Goal: Task Accomplishment & Management: Manage account settings

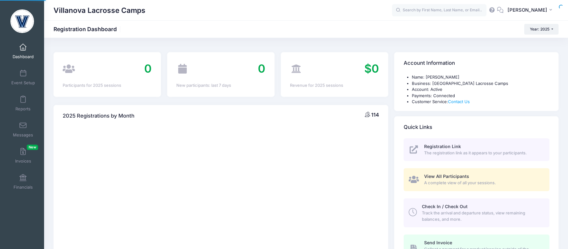
select select
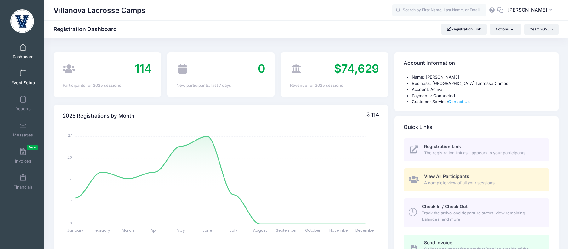
click at [23, 76] on span at bounding box center [23, 73] width 0 height 7
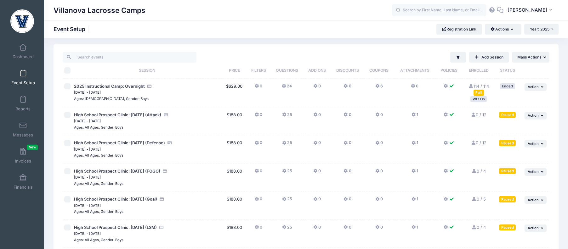
scroll to position [2, 0]
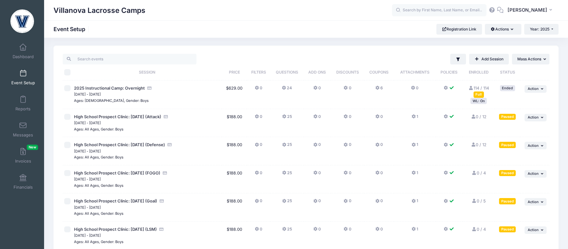
click at [68, 120] on input "checkbox" at bounding box center [67, 117] width 6 height 6
checkbox input "true"
click at [529, 116] on span "Action" at bounding box center [533, 117] width 11 height 4
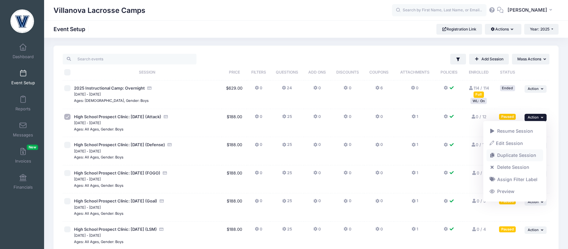
click at [512, 155] on link "Duplicate Session" at bounding box center [515, 156] width 57 height 12
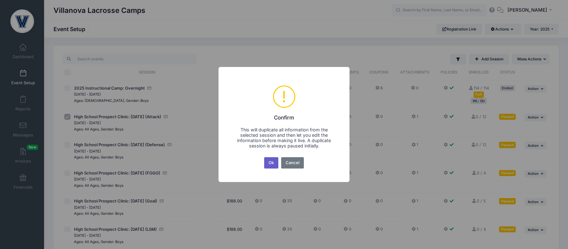
click at [270, 165] on button "Ok" at bounding box center [271, 162] width 14 height 11
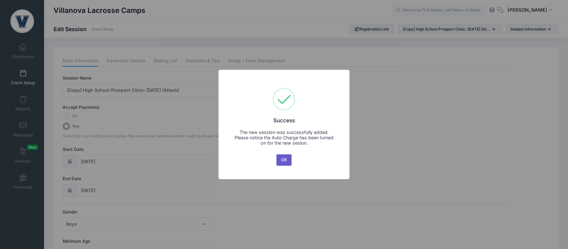
click at [283, 162] on button "OK" at bounding box center [283, 160] width 15 height 11
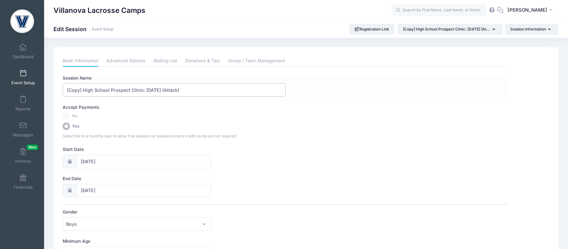
click at [171, 89] on input "[Copy] High School Prospect Clinic: September 21 (Attack)" at bounding box center [174, 90] width 223 height 14
click at [159, 88] on input "[Copy] High School Prospect Clinic: September 19 (Attack)" at bounding box center [174, 90] width 223 height 14
type input "[Copy] High School Prospect Clinic: October 19 (Attack)"
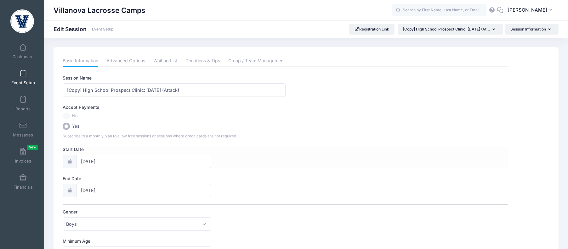
click at [69, 162] on icon at bounding box center [69, 162] width 5 height 4
click at [73, 188] on div at bounding box center [70, 191] width 14 height 14
click at [72, 189] on icon at bounding box center [69, 191] width 5 height 4
click at [71, 191] on icon at bounding box center [69, 191] width 5 height 4
click at [95, 191] on input "09/21/2025" at bounding box center [144, 191] width 135 height 14
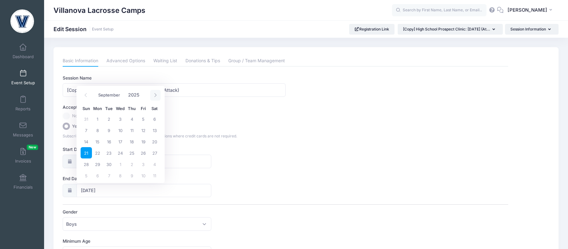
click at [155, 98] on span at bounding box center [155, 95] width 10 height 11
select select "9"
click at [87, 154] on span "19" at bounding box center [86, 152] width 11 height 11
type input "10/19/2025"
click at [74, 163] on div at bounding box center [70, 162] width 14 height 14
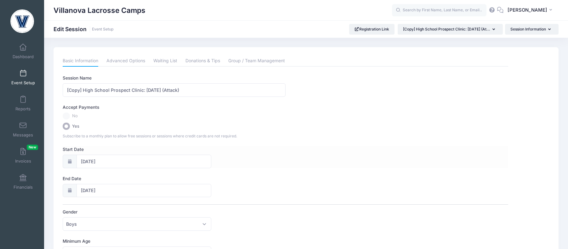
click at [70, 162] on icon at bounding box center [69, 162] width 5 height 4
click at [69, 159] on div at bounding box center [70, 162] width 14 height 14
click at [69, 162] on icon at bounding box center [69, 162] width 5 height 4
click at [116, 155] on input "09/21/2025" at bounding box center [144, 162] width 135 height 14
click at [155, 66] on icon at bounding box center [155, 66] width 2 height 4
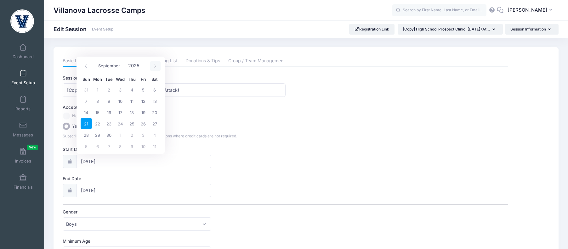
select select "9"
click at [87, 126] on span "19" at bounding box center [86, 123] width 11 height 11
type input "10/19/2025"
click at [254, 147] on label "Start Date" at bounding box center [174, 149] width 223 height 6
click at [211, 155] on input "10/19/2025" at bounding box center [144, 162] width 135 height 14
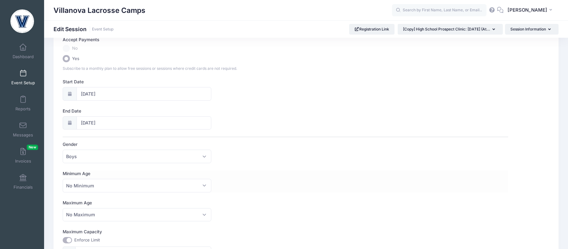
click at [234, 185] on div "Minimum Age No Minimum 1 2 3 4 5 6 7 8 9 10 11 12 13 14 15 16 17 18 19 20 21 22…" at bounding box center [286, 182] width 446 height 22
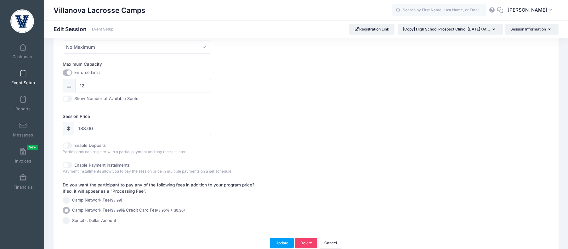
scroll to position [267, 0]
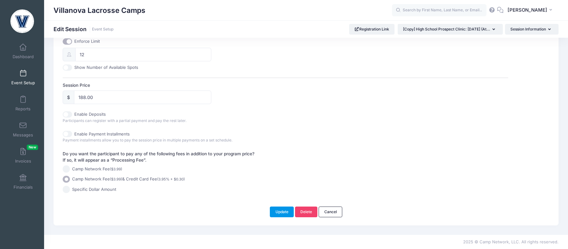
click at [282, 213] on button "Update" at bounding box center [282, 212] width 24 height 11
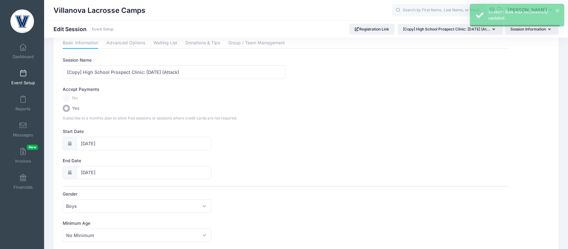
scroll to position [0, 0]
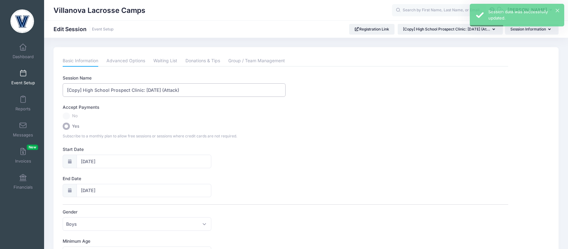
drag, startPoint x: 83, startPoint y: 89, endPoint x: 46, endPoint y: 63, distance: 45.4
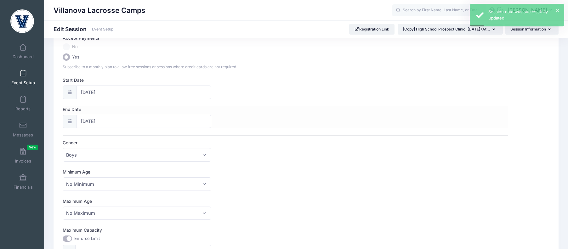
scroll to position [267, 0]
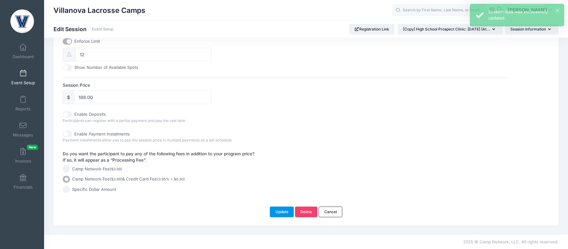
type input "High School Prospect Clinic: [DATE] (Attack)"
click at [283, 210] on button "Update" at bounding box center [282, 212] width 24 height 11
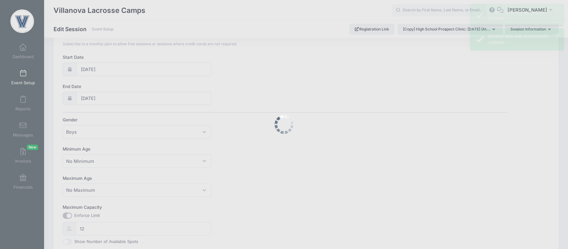
scroll to position [0, 0]
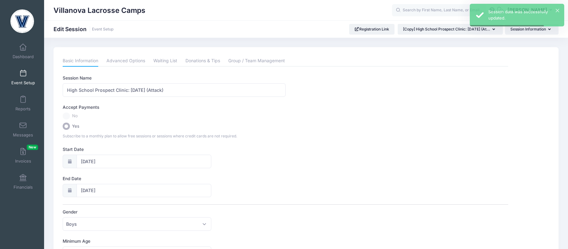
click at [23, 76] on span at bounding box center [23, 73] width 0 height 7
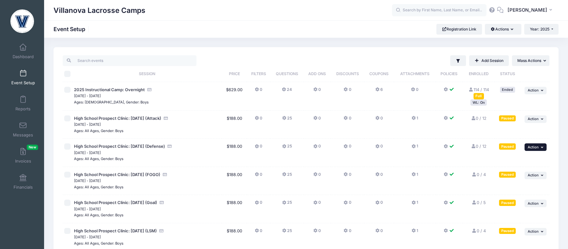
click at [531, 145] on span "Action" at bounding box center [533, 147] width 11 height 4
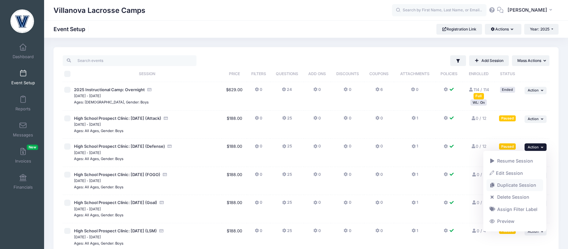
click at [511, 186] on link "Duplicate Session" at bounding box center [515, 185] width 57 height 12
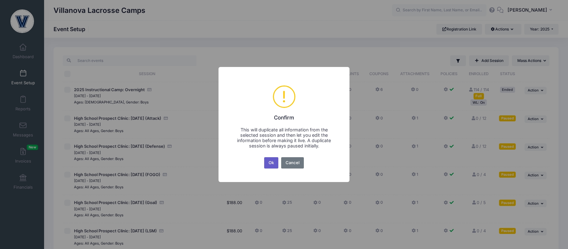
click at [269, 162] on button "Ok" at bounding box center [271, 162] width 14 height 11
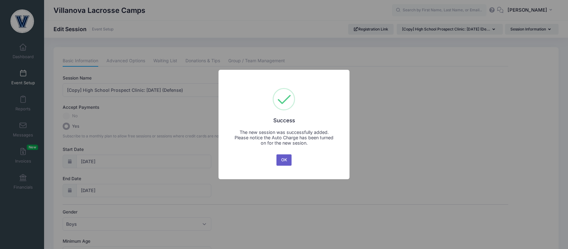
click at [282, 162] on button "OK" at bounding box center [283, 160] width 15 height 11
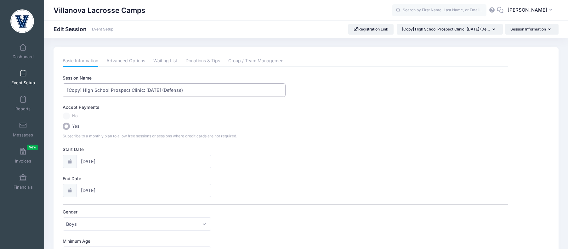
drag, startPoint x: 84, startPoint y: 92, endPoint x: 50, endPoint y: 69, distance: 41.1
click at [67, 82] on div "Session Name [Copy] High School Prospect Clinic: [DATE] (Defense)" at bounding box center [286, 86] width 446 height 22
click at [142, 89] on input "High School Prospect Clinic: [DATE] (Defense)" at bounding box center [174, 90] width 223 height 14
click at [150, 89] on input "High School Prospect Clinic: October 21 (Defense)" at bounding box center [174, 90] width 223 height 14
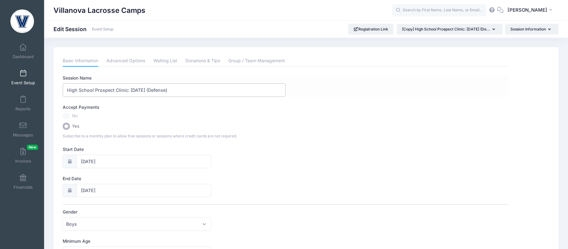
click at [150, 89] on input "High School Prospect Clinic: October 21 (Defense)" at bounding box center [174, 90] width 223 height 14
type input "High School Prospect Clinic: [DATE] (Defense)"
click at [71, 189] on icon at bounding box center [69, 191] width 5 height 4
click at [106, 189] on input "09/21/2025" at bounding box center [144, 191] width 135 height 14
click at [154, 97] on icon at bounding box center [155, 95] width 4 height 4
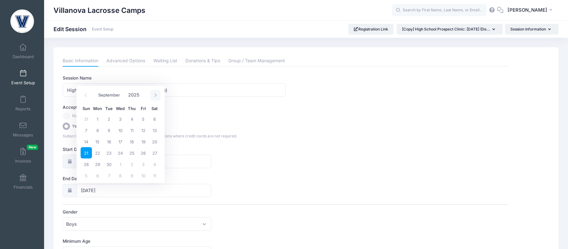
select select "9"
click at [83, 153] on span "19" at bounding box center [86, 152] width 11 height 11
type input "[DATE]"
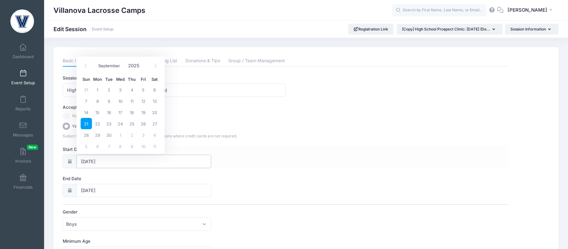
click at [98, 161] on input "[DATE]" at bounding box center [144, 162] width 135 height 14
click at [154, 67] on icon at bounding box center [155, 66] width 4 height 4
select select "9"
click at [88, 126] on span "19" at bounding box center [86, 123] width 11 height 11
type input "10/19/2025"
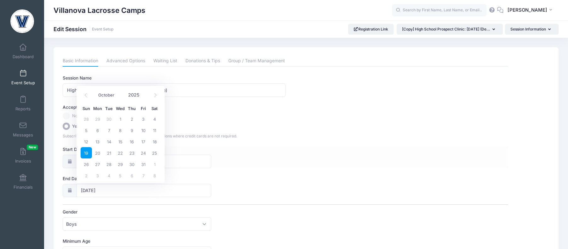
click at [310, 168] on div "Start Date 10/19/2025" at bounding box center [286, 157] width 446 height 22
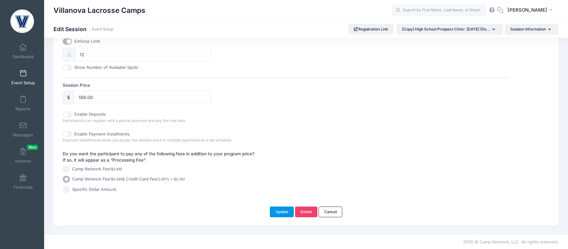
click at [279, 213] on button "Update" at bounding box center [282, 212] width 24 height 11
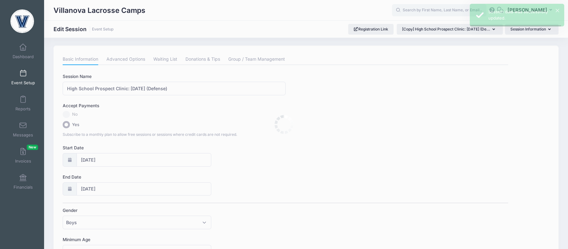
scroll to position [0, 0]
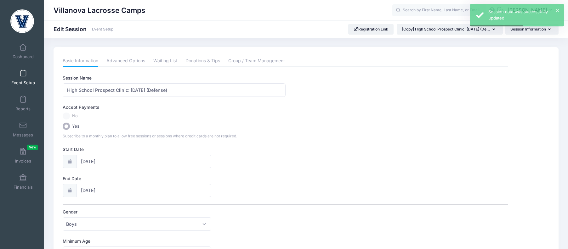
click at [21, 83] on span "Event Setup" at bounding box center [23, 82] width 24 height 5
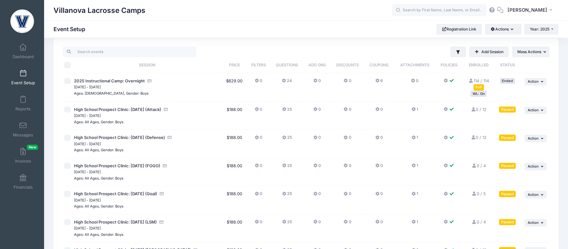
scroll to position [10, 0]
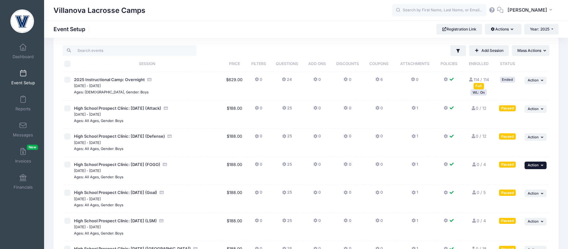
click at [530, 165] on span "Action" at bounding box center [533, 165] width 11 height 4
click at [508, 116] on link "Duplicate Session" at bounding box center [515, 116] width 57 height 12
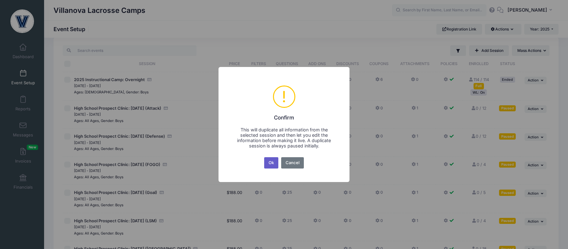
click at [265, 163] on button "Ok" at bounding box center [271, 162] width 14 height 11
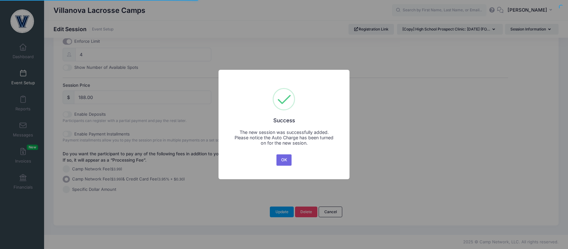
scroll to position [267, 0]
click at [282, 157] on button "OK" at bounding box center [283, 160] width 15 height 11
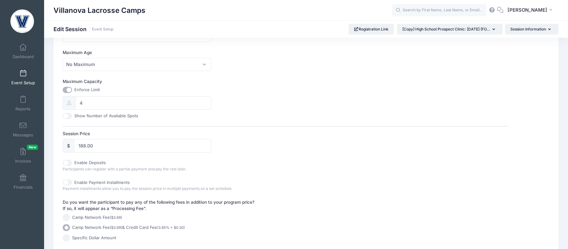
scroll to position [0, 0]
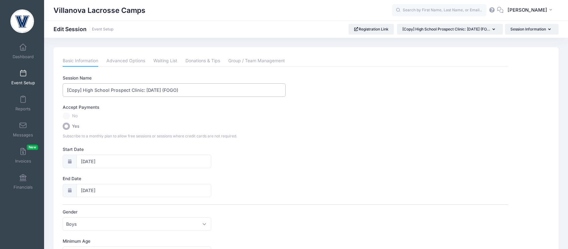
drag, startPoint x: 84, startPoint y: 88, endPoint x: 74, endPoint y: 75, distance: 16.8
click at [76, 77] on div "Session Name [Copy] High School Prospect Clinic: September 21 (FOGO)" at bounding box center [286, 86] width 446 height 22
click at [139, 91] on input "High School Prospect Clinic: [DATE] (FOGO)" at bounding box center [174, 90] width 223 height 14
click at [150, 89] on input "High School Prospect Clinic: October 21 (FOGO)" at bounding box center [174, 90] width 223 height 14
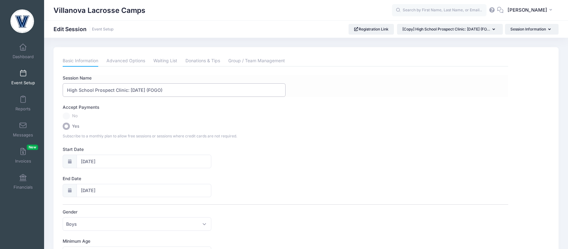
click at [150, 89] on input "High School Prospect Clinic: October 21 (FOGO)" at bounding box center [174, 90] width 223 height 14
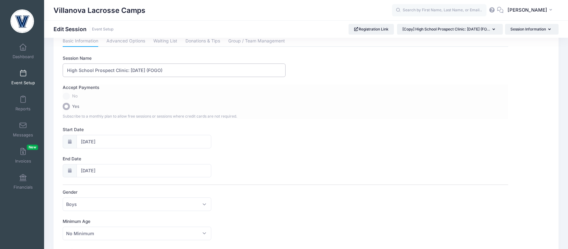
scroll to position [40, 0]
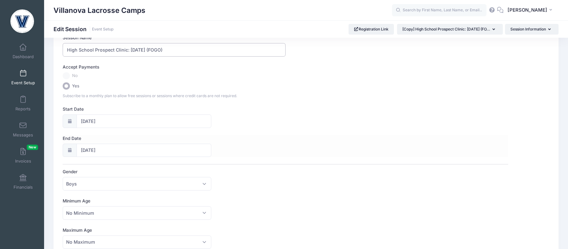
type input "High School Prospect Clinic: [DATE] (FOGO)"
click at [74, 149] on div at bounding box center [70, 151] width 14 height 14
click at [69, 154] on div at bounding box center [70, 151] width 14 height 14
click at [97, 150] on input "09/21/2025" at bounding box center [144, 151] width 135 height 14
click at [154, 55] on icon at bounding box center [155, 55] width 4 height 4
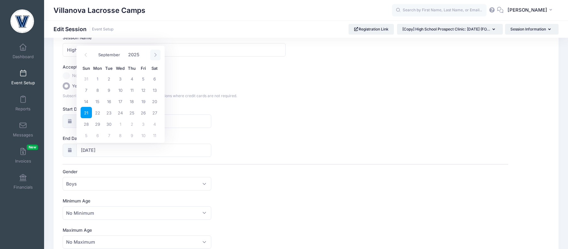
select select "9"
click at [88, 115] on span "19" at bounding box center [86, 112] width 11 height 11
type input "10/19/2025"
click at [106, 119] on input "09/21/2025" at bounding box center [144, 122] width 135 height 14
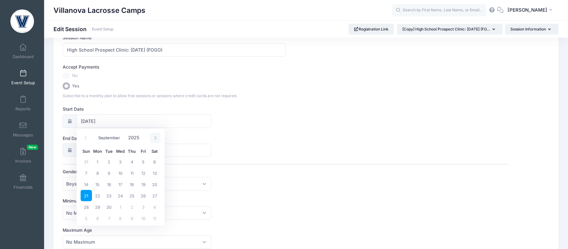
click at [155, 139] on icon at bounding box center [155, 138] width 4 height 4
select select "9"
click at [86, 196] on span "19" at bounding box center [86, 195] width 11 height 11
type input "10/19/2025"
click at [301, 192] on div "Session Name High School Prospect Clinic: October 19 (FOGO) Accept Payments No …" at bounding box center [286, 227] width 446 height 385
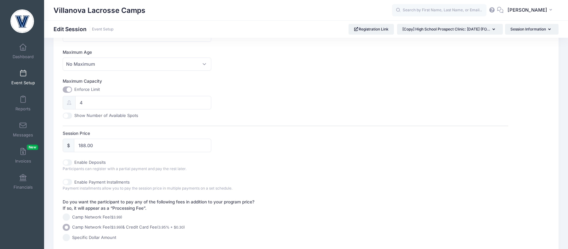
scroll to position [267, 0]
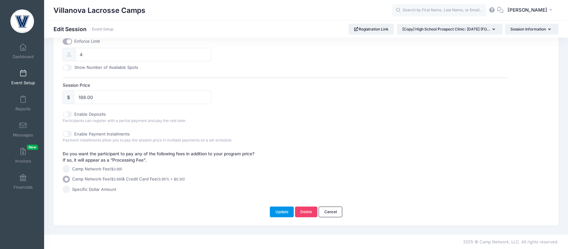
click at [281, 209] on button "Update" at bounding box center [282, 212] width 24 height 11
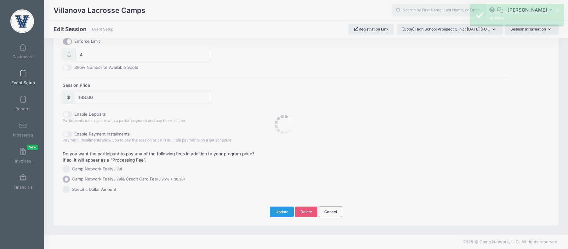
scroll to position [0, 0]
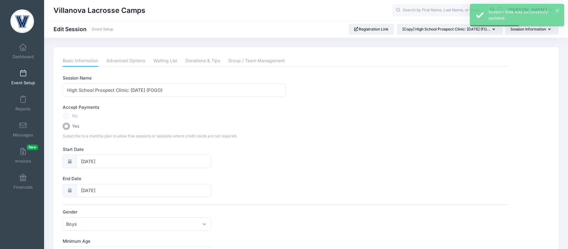
click at [21, 77] on link "Event Setup" at bounding box center [23, 77] width 30 height 22
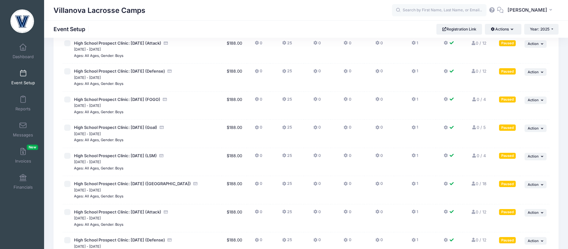
scroll to position [50, 0]
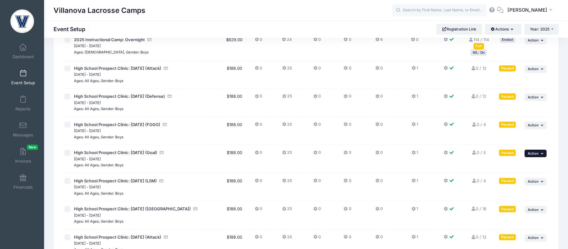
click at [536, 154] on span "Action" at bounding box center [533, 153] width 11 height 4
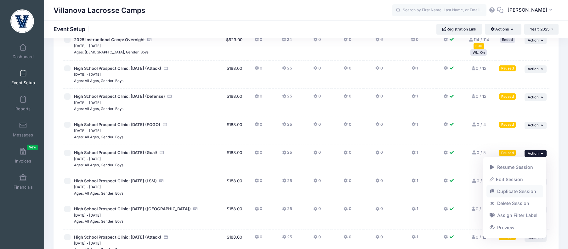
click at [512, 190] on link "Duplicate Session" at bounding box center [515, 192] width 57 height 12
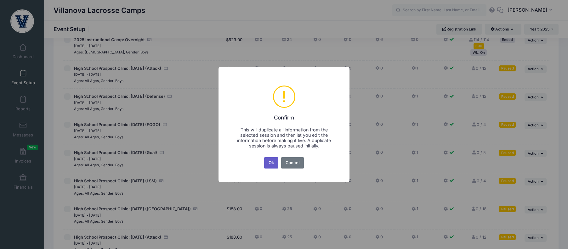
click at [268, 162] on button "Ok" at bounding box center [271, 162] width 14 height 11
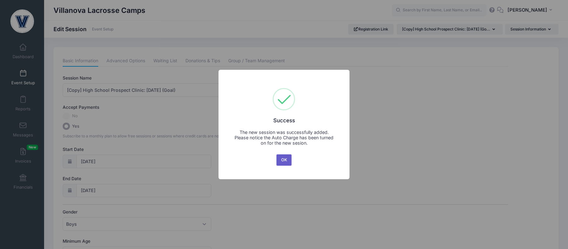
click at [280, 157] on button "OK" at bounding box center [283, 160] width 15 height 11
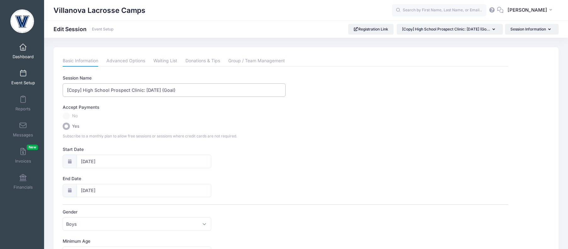
drag, startPoint x: 83, startPoint y: 89, endPoint x: 31, endPoint y: 60, distance: 60.0
click at [136, 91] on input "High School Prospect Clinic: [DATE] (Goal)" at bounding box center [174, 90] width 223 height 14
click at [149, 89] on input "High School Prospect Clinic: October 21 (Goal)" at bounding box center [174, 90] width 223 height 14
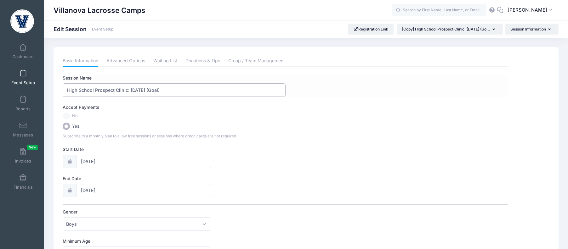
click at [149, 89] on input "High School Prospect Clinic: October 21 (Goal)" at bounding box center [174, 90] width 223 height 14
type input "High School Prospect Clinic: [DATE] (Goal)"
click at [70, 192] on icon at bounding box center [69, 191] width 5 height 4
click at [112, 192] on input "[DATE]" at bounding box center [144, 191] width 135 height 14
click at [155, 94] on icon at bounding box center [155, 95] width 4 height 4
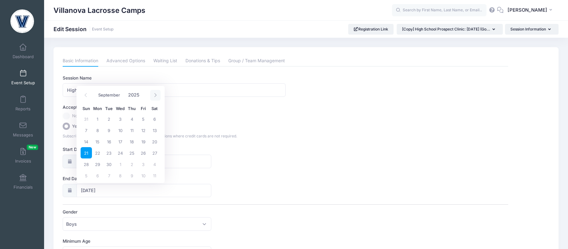
select select "9"
click at [88, 155] on span "19" at bounding box center [86, 152] width 11 height 11
type input "[DATE]"
click at [97, 165] on input "[DATE]" at bounding box center [144, 162] width 135 height 14
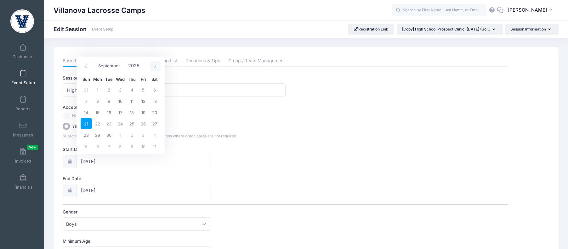
click at [157, 65] on span at bounding box center [155, 66] width 10 height 11
select select "9"
click at [87, 122] on span "19" at bounding box center [86, 123] width 11 height 11
type input "[DATE]"
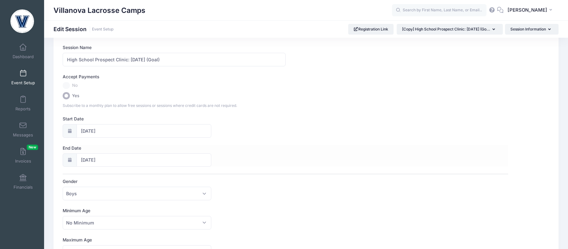
click at [314, 150] on div "End Date 10/19/2025" at bounding box center [286, 156] width 446 height 22
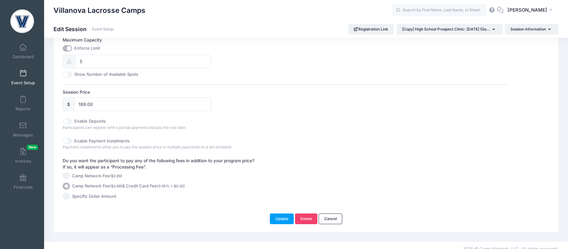
scroll to position [267, 0]
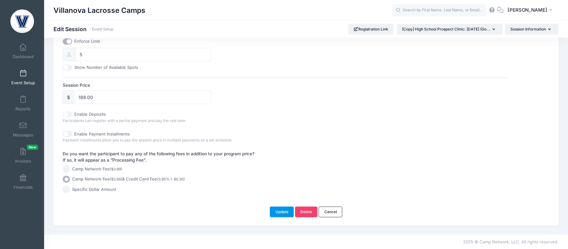
click at [282, 215] on button "Update" at bounding box center [282, 212] width 24 height 11
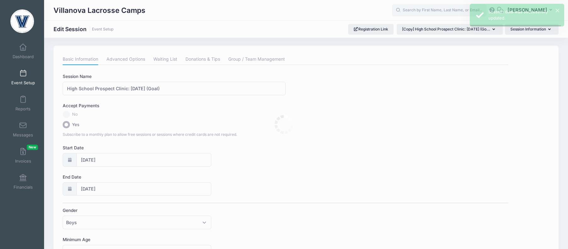
scroll to position [0, 0]
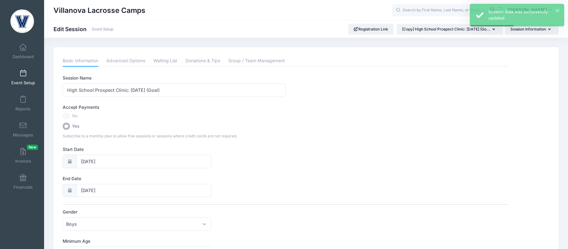
click at [23, 80] on link "Event Setup" at bounding box center [23, 77] width 30 height 22
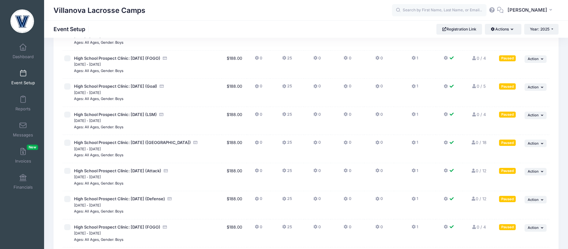
scroll to position [115, 0]
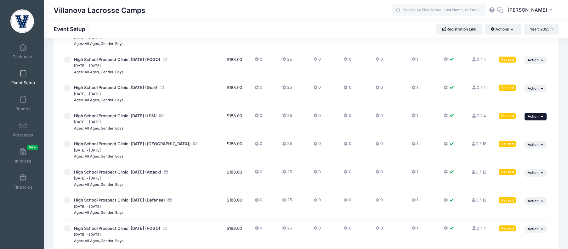
click at [532, 113] on button "... Action" at bounding box center [536, 117] width 22 height 8
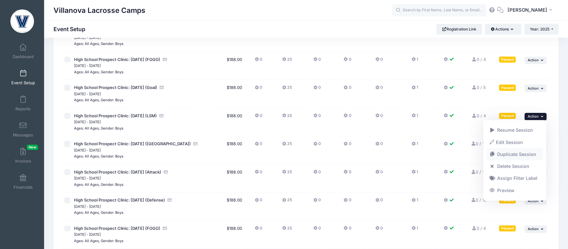
click at [515, 154] on link "Duplicate Session" at bounding box center [515, 155] width 57 height 12
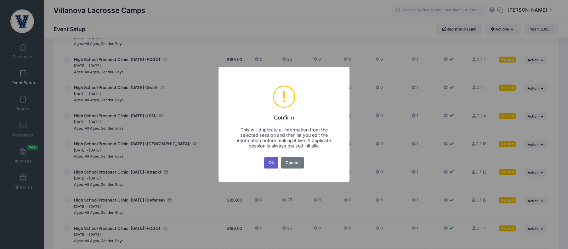
click at [273, 164] on button "Ok" at bounding box center [271, 162] width 14 height 11
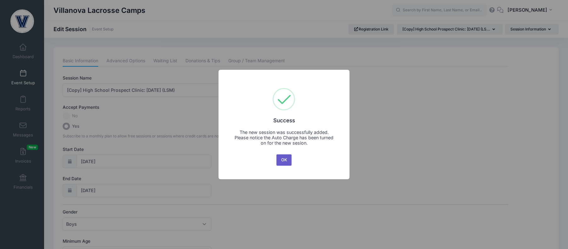
click at [280, 160] on button "OK" at bounding box center [283, 160] width 15 height 11
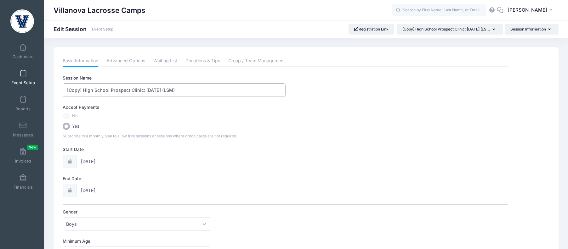
drag, startPoint x: 85, startPoint y: 90, endPoint x: 45, endPoint y: 74, distance: 43.1
click at [144, 92] on input "High School Prospect Clinic: [DATE] (LSM)" at bounding box center [174, 90] width 223 height 14
click at [148, 89] on input "High School Prospect Clinic: [DATE] (LSM)" at bounding box center [174, 90] width 223 height 14
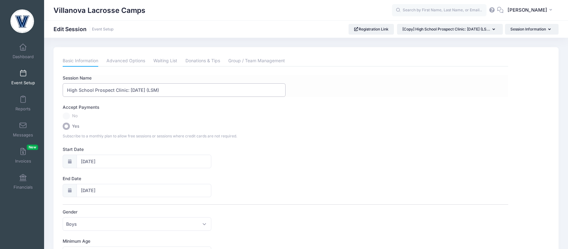
click at [148, 89] on input "High School Prospect Clinic: [DATE] (LSM)" at bounding box center [174, 90] width 223 height 14
type input "High School Prospect Clinic: [DATE] (LSM)"
click at [73, 189] on div at bounding box center [70, 191] width 14 height 14
click at [71, 190] on icon at bounding box center [69, 191] width 5 height 4
click at [119, 185] on input "[DATE]" at bounding box center [144, 191] width 135 height 14
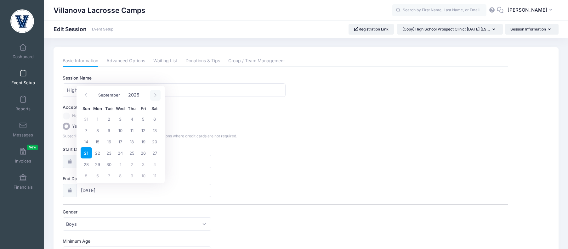
click at [158, 93] on span at bounding box center [155, 95] width 10 height 11
select select "9"
click at [86, 153] on span "19" at bounding box center [86, 152] width 11 height 11
type input "[DATE]"
click at [96, 161] on input "[DATE]" at bounding box center [144, 162] width 135 height 14
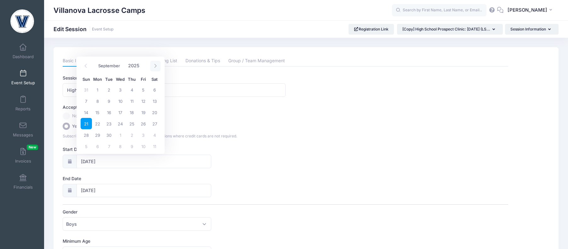
click at [157, 65] on span at bounding box center [155, 66] width 10 height 11
select select "9"
click at [86, 123] on span "19" at bounding box center [86, 123] width 11 height 11
type input "[DATE]"
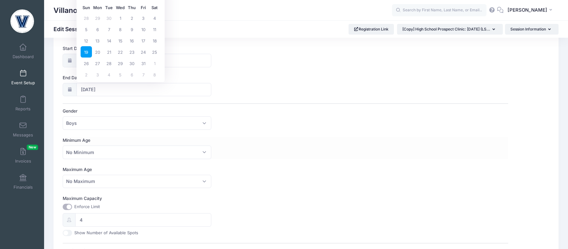
click at [299, 140] on div "Minimum Age No Minimum 1 2 3 4 5 6 7 8 9 10 11 12 13 14 15 16 17 18 19 20 21 22…" at bounding box center [286, 148] width 446 height 22
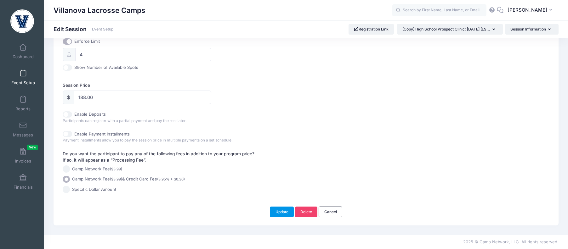
click at [279, 208] on button "Update" at bounding box center [282, 212] width 24 height 11
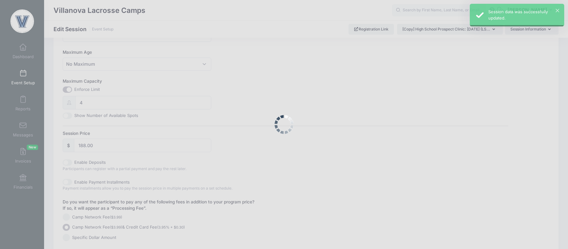
scroll to position [0, 0]
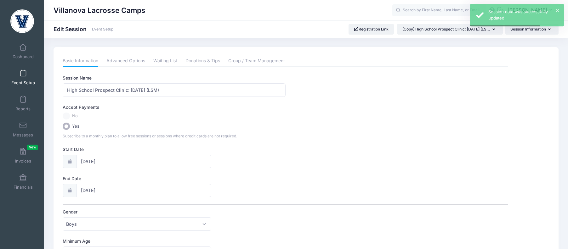
click at [18, 74] on link "Event Setup" at bounding box center [23, 77] width 30 height 22
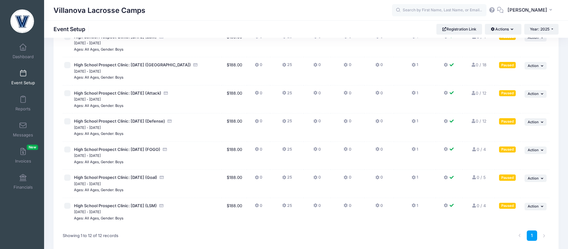
scroll to position [193, 0]
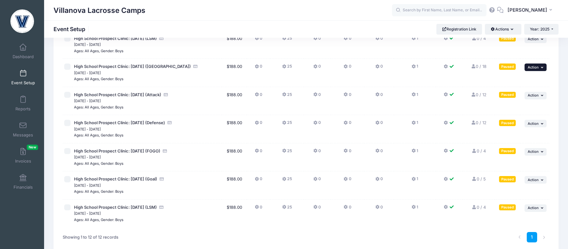
click at [535, 65] on button "... Action" at bounding box center [536, 68] width 22 height 8
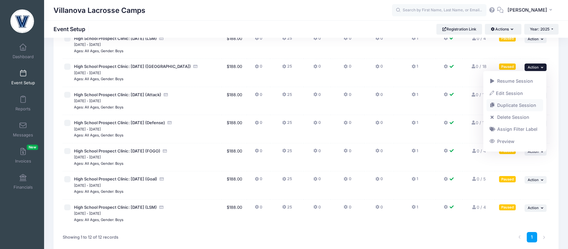
click at [514, 107] on link "Duplicate Session" at bounding box center [515, 106] width 57 height 12
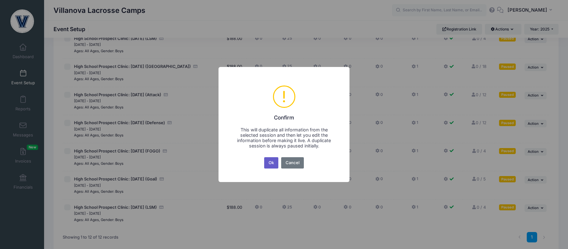
click at [268, 164] on button "Ok" at bounding box center [271, 162] width 14 height 11
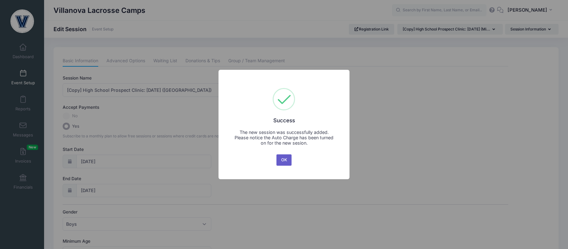
click at [283, 159] on button "OK" at bounding box center [283, 160] width 15 height 11
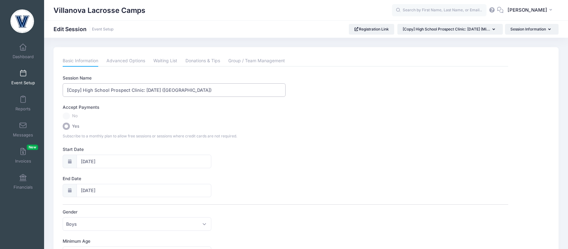
drag, startPoint x: 83, startPoint y: 88, endPoint x: 42, endPoint y: 69, distance: 45.5
click at [150, 89] on input "High School Prospect Clinic: [DATE] ([GEOGRAPHIC_DATA])" at bounding box center [174, 90] width 223 height 14
click at [150, 90] on input "High School Prospect Clinic: October 21 (Midfield)" at bounding box center [174, 90] width 223 height 14
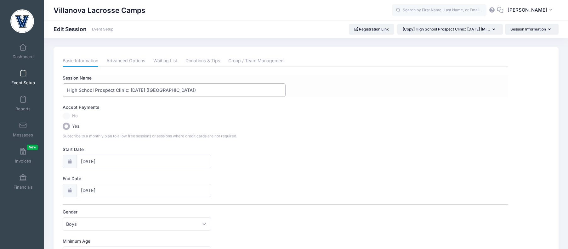
click at [150, 90] on input "High School Prospect Clinic: October 21 (Midfield)" at bounding box center [174, 90] width 223 height 14
type input "High School Prospect Clinic: [DATE] ([GEOGRAPHIC_DATA])"
click at [71, 189] on icon at bounding box center [69, 191] width 5 height 4
click at [109, 191] on input "09/21/2025" at bounding box center [144, 191] width 135 height 14
click at [159, 93] on span at bounding box center [155, 95] width 10 height 11
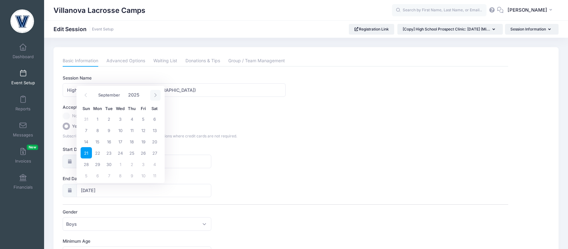
select select "9"
click at [84, 151] on span "19" at bounding box center [86, 152] width 11 height 11
type input "10/19/2025"
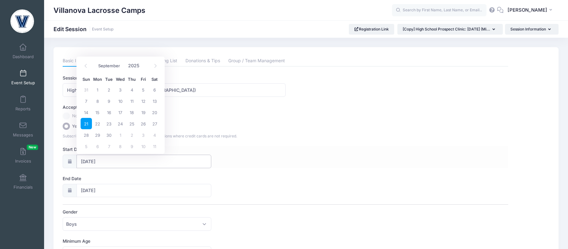
click at [99, 163] on input "09/21/2025" at bounding box center [144, 162] width 135 height 14
click at [155, 66] on icon at bounding box center [155, 66] width 4 height 4
select select "9"
click at [86, 124] on span "19" at bounding box center [86, 123] width 11 height 11
type input "10/19/2025"
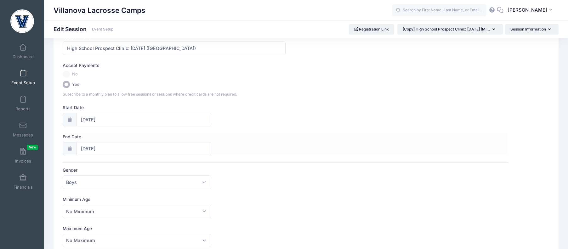
click at [311, 151] on div "End Date 10/19/2025" at bounding box center [286, 145] width 446 height 22
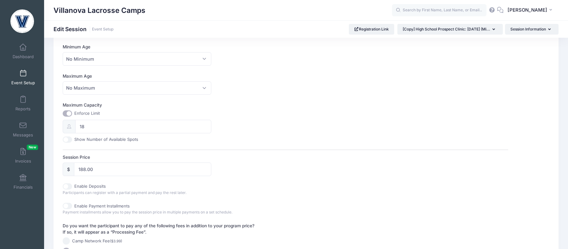
scroll to position [267, 0]
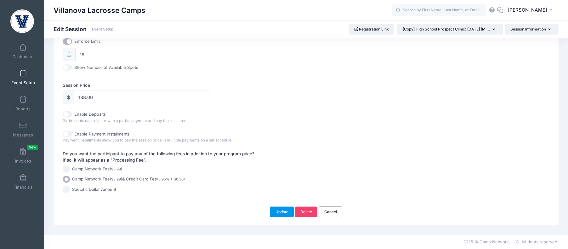
click at [281, 210] on button "Update" at bounding box center [282, 212] width 24 height 11
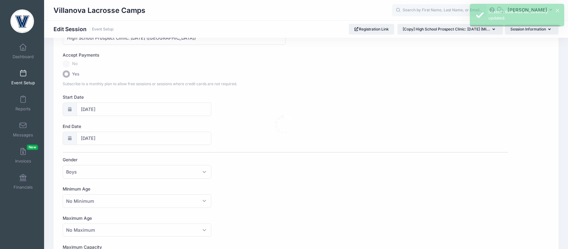
scroll to position [0, 0]
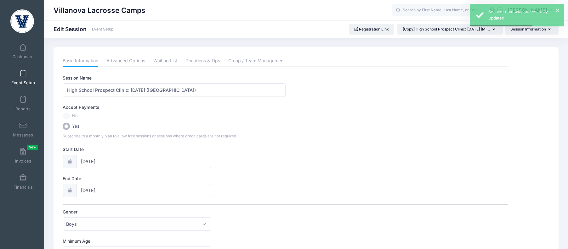
click at [23, 85] on span "Event Setup" at bounding box center [23, 82] width 24 height 5
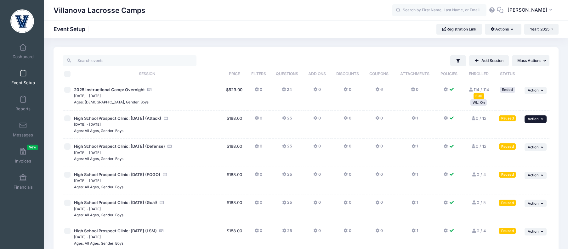
click at [542, 117] on icon "button" at bounding box center [543, 118] width 4 height 3
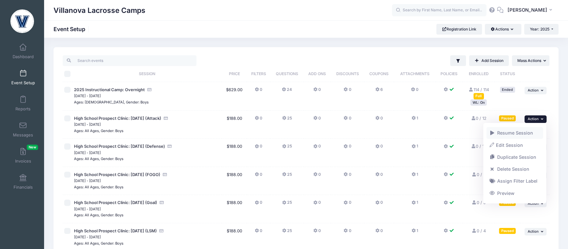
click at [527, 134] on link "Resume Session" at bounding box center [515, 133] width 57 height 12
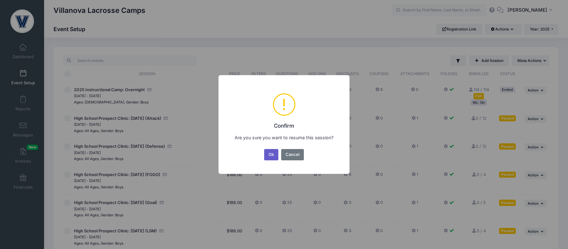
click at [271, 153] on button "Ok" at bounding box center [271, 154] width 14 height 11
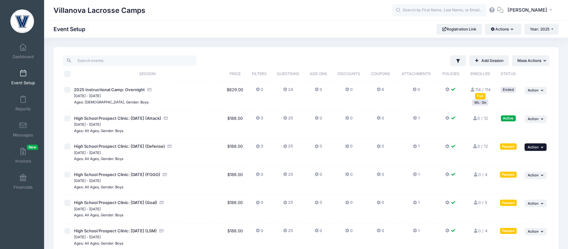
click at [541, 145] on button "... Action" at bounding box center [536, 148] width 22 height 8
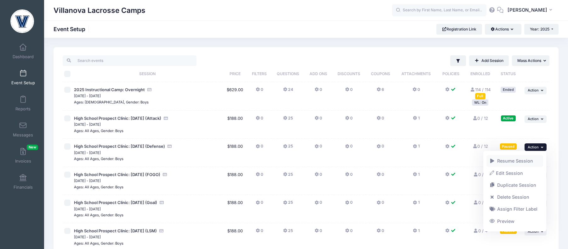
click at [520, 165] on link "Resume Session" at bounding box center [515, 161] width 57 height 12
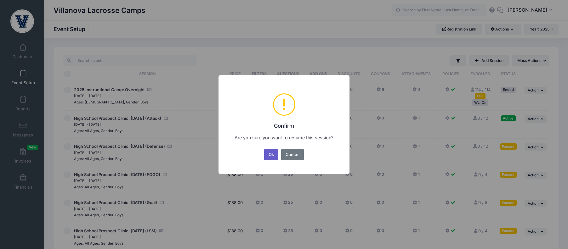
click at [271, 155] on button "Ok" at bounding box center [271, 154] width 14 height 11
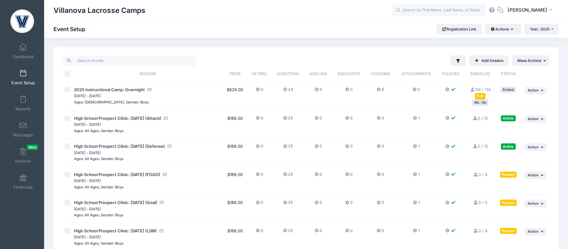
click at [67, 176] on input "checkbox" at bounding box center [67, 175] width 6 height 6
checkbox input "true"
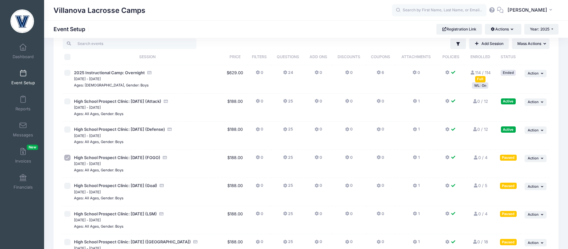
scroll to position [27, 0]
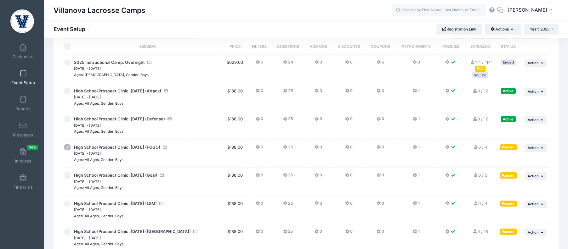
click at [66, 178] on input "checkbox" at bounding box center [67, 176] width 6 height 6
checkbox input "true"
click at [70, 200] on td at bounding box center [68, 210] width 10 height 28
click at [69, 208] on td at bounding box center [68, 210] width 10 height 28
click at [65, 202] on input "checkbox" at bounding box center [67, 204] width 6 height 6
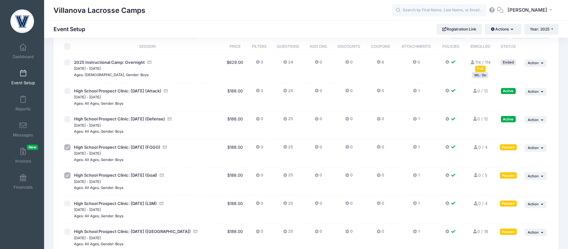
checkbox input "true"
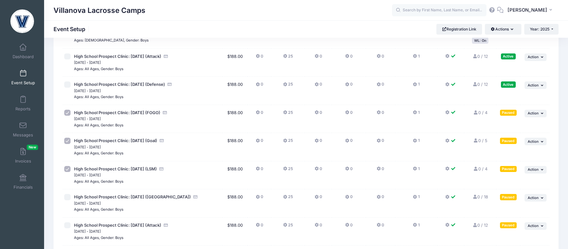
click at [66, 198] on input "checkbox" at bounding box center [67, 197] width 6 height 6
checkbox input "true"
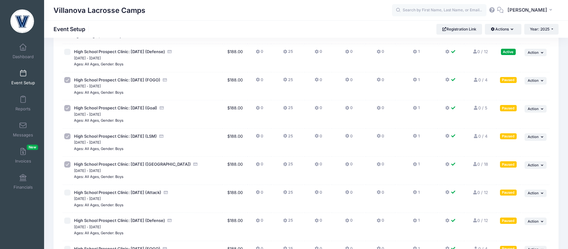
scroll to position [105, 0]
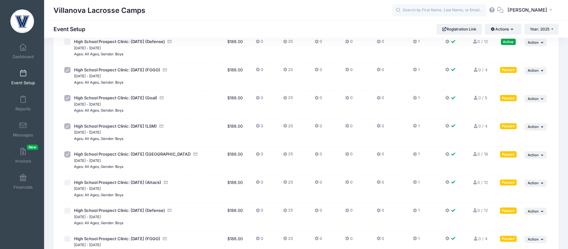
click at [64, 184] on input "checkbox" at bounding box center [67, 183] width 6 height 6
checkbox input "true"
click at [68, 210] on input "checkbox" at bounding box center [67, 211] width 6 height 6
checkbox input "true"
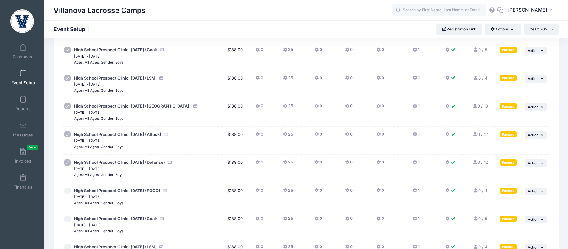
scroll to position [186, 0]
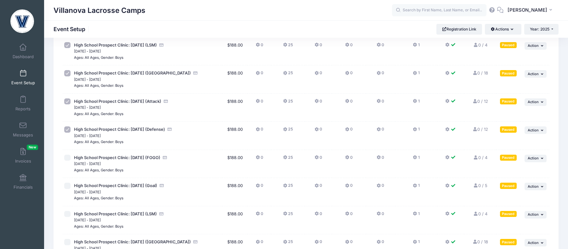
click at [67, 158] on input "checkbox" at bounding box center [67, 158] width 6 height 6
checkbox input "true"
click at [68, 188] on input "checkbox" at bounding box center [67, 186] width 6 height 6
checkbox input "true"
click at [67, 213] on input "checkbox" at bounding box center [67, 214] width 6 height 6
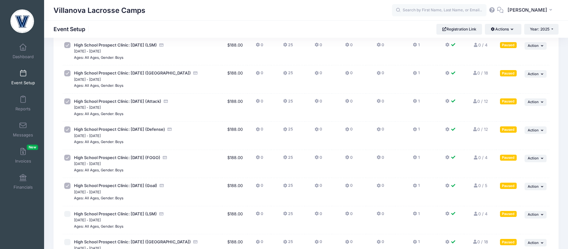
checkbox input "true"
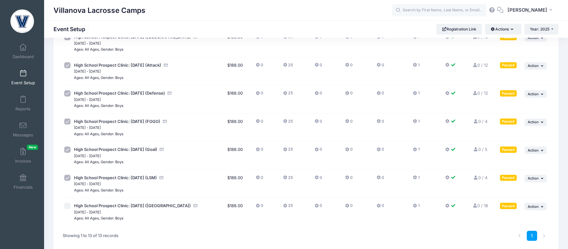
scroll to position [252, 0]
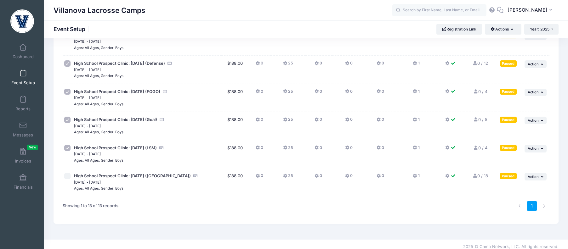
click at [68, 178] on input "checkbox" at bounding box center [67, 176] width 6 height 6
checkbox input "true"
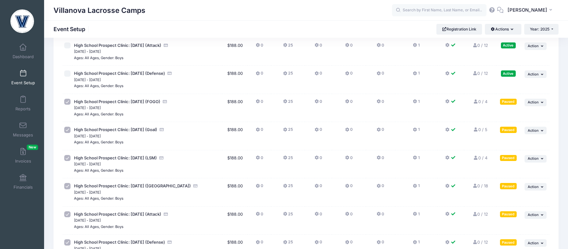
scroll to position [0, 0]
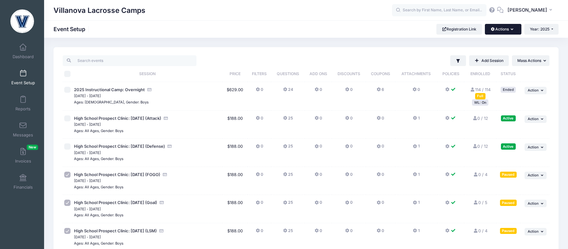
click at [508, 33] on button "Actions" at bounding box center [503, 29] width 36 height 11
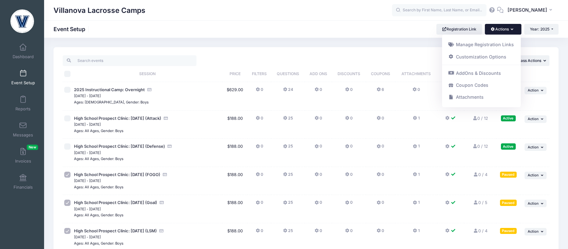
click at [547, 101] on td "... Action Edit Session Duplicate Session Assign Filter Label Waitlist" at bounding box center [534, 96] width 29 height 29
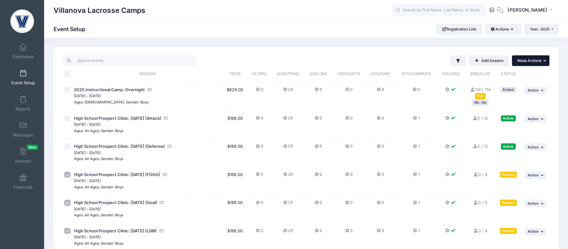
click at [530, 60] on span "Mass Actions" at bounding box center [529, 60] width 24 height 5
click at [504, 90] on link "Resume selected sessions" at bounding box center [510, 88] width 73 height 12
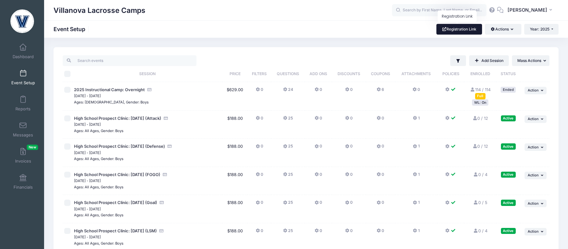
click at [443, 28] on span at bounding box center [444, 29] width 5 height 4
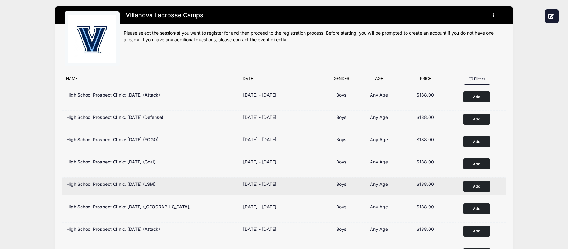
scroll to position [5, 0]
